Goal: Check status

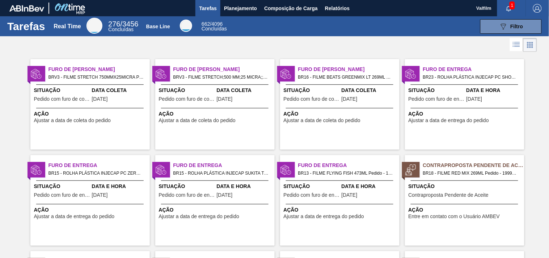
click at [118, 89] on span "Data Coleta" at bounding box center [120, 91] width 56 height 8
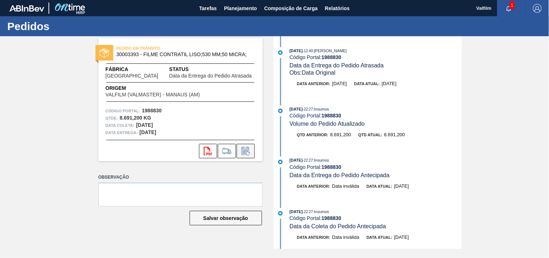
click at [250, 149] on icon at bounding box center [246, 151] width 12 height 9
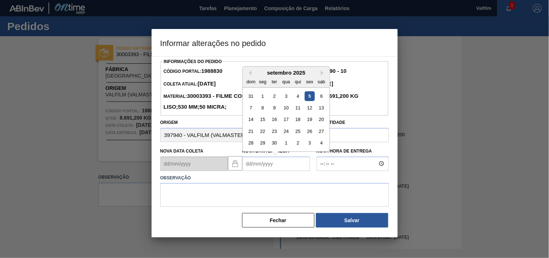
click at [252, 171] on Entrega1988830 "Nova Data Entrega" at bounding box center [277, 163] width 68 height 14
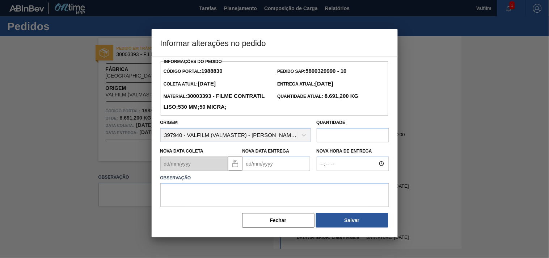
drag, startPoint x: 281, startPoint y: 232, endPoint x: 178, endPoint y: 120, distance: 152.0
click at [280, 227] on button "Fechar" at bounding box center [278, 220] width 72 height 14
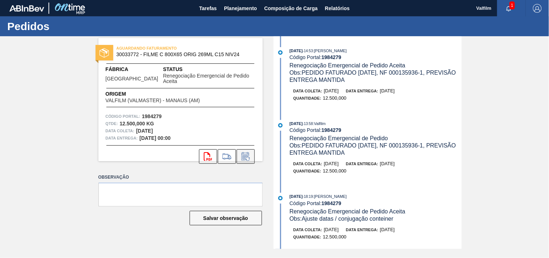
click at [245, 152] on icon at bounding box center [246, 156] width 8 height 8
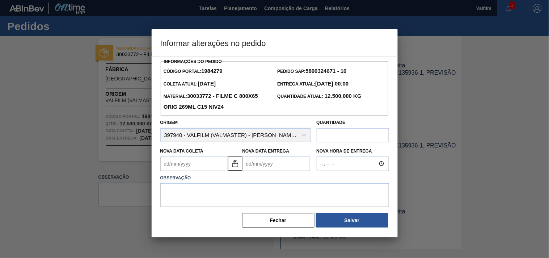
click at [204, 164] on Coleta1984279 "Nova Data Coleta" at bounding box center [194, 163] width 68 height 14
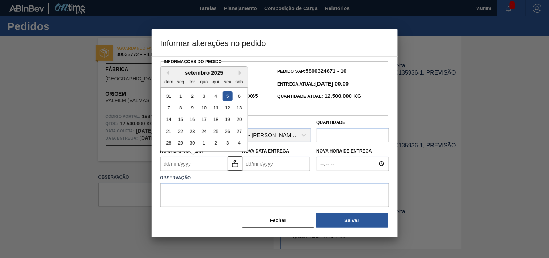
type Coleta1984279 "1"
type Entrega1984279 "[DATE]"
type Coleta1984279 "18"
type Entrega1984279 "[DATE]"
click at [215, 123] on div "18" at bounding box center [216, 119] width 10 height 10
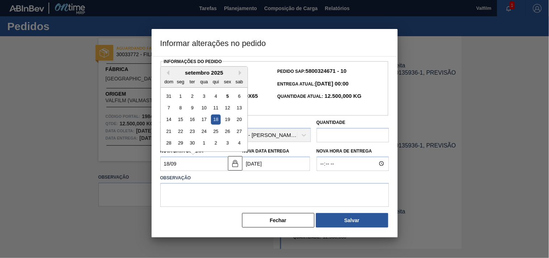
type Coleta1984279 "[DATE]"
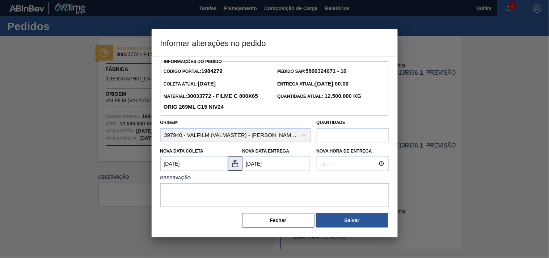
click at [237, 168] on img at bounding box center [235, 163] width 9 height 9
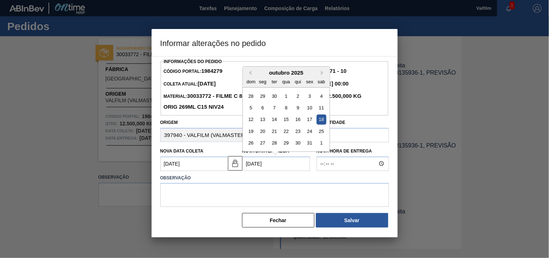
drag, startPoint x: 282, startPoint y: 167, endPoint x: 212, endPoint y: 163, distance: 70.4
click at [212, 163] on div "Nova Data Coleta [DATE] Nova Data Entrega [DATE] Previous Month Next Month [DAT…" at bounding box center [236, 157] width 156 height 27
click at [301, 122] on div "18" at bounding box center [298, 119] width 10 height 10
type Entrega1984279 "[DATE]"
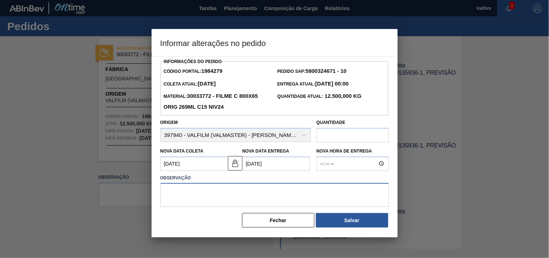
click at [192, 197] on textarea at bounding box center [274, 195] width 229 height 24
type textarea "ajuste entrega - atraso navio/ conteiner."
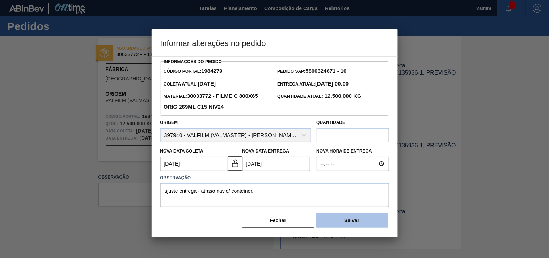
click at [346, 220] on button "Salvar" at bounding box center [352, 220] width 72 height 14
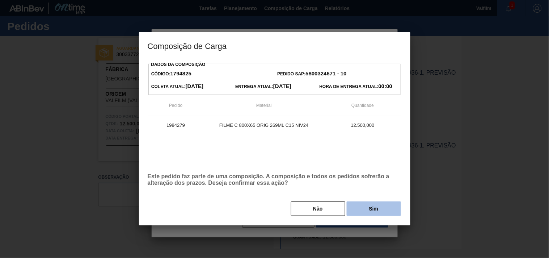
click at [356, 205] on button "Sim" at bounding box center [374, 208] width 54 height 14
